Goal: Task Accomplishment & Management: Manage account settings

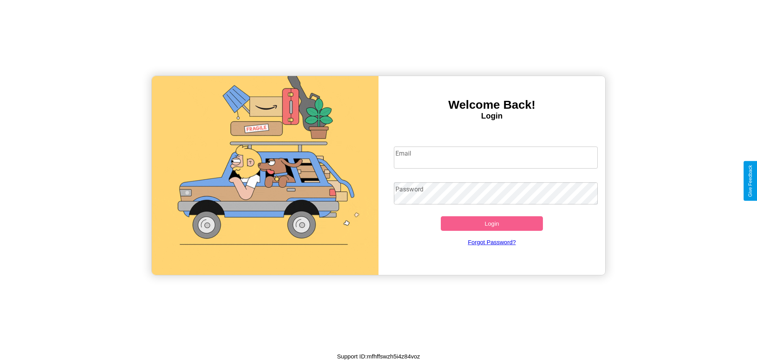
click at [496, 157] on input "Email" at bounding box center [496, 158] width 204 height 22
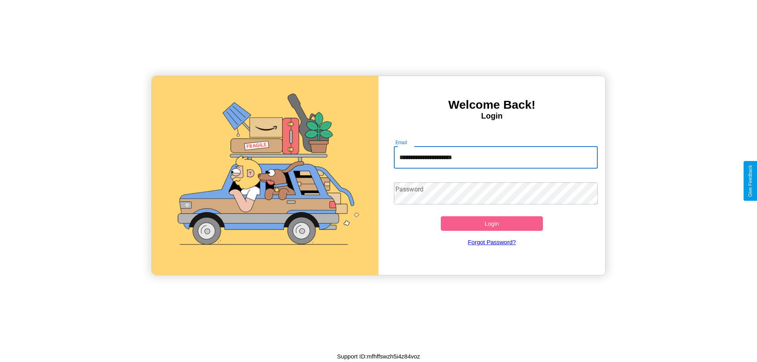
type input "**********"
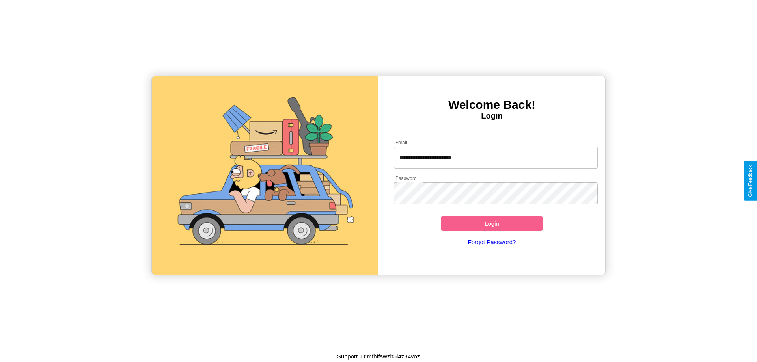
click at [492, 224] on button "Login" at bounding box center [492, 224] width 102 height 15
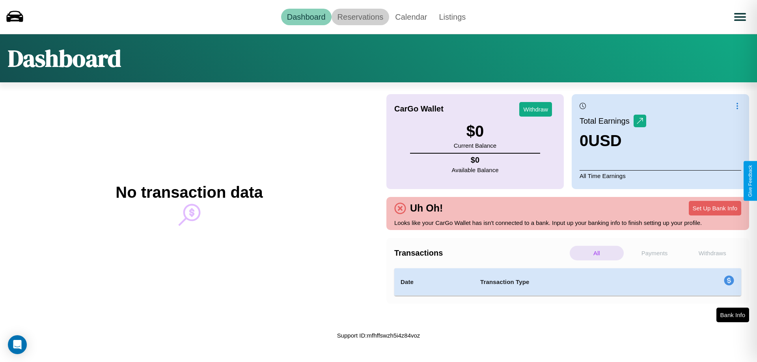
click at [360, 17] on link "Reservations" at bounding box center [361, 17] width 58 height 17
